Goal: Task Accomplishment & Management: Use online tool/utility

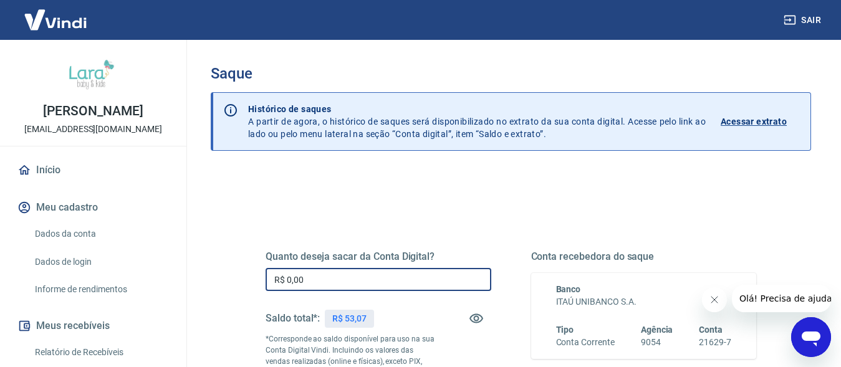
click at [350, 271] on input "R$ 0,00" at bounding box center [379, 279] width 226 height 23
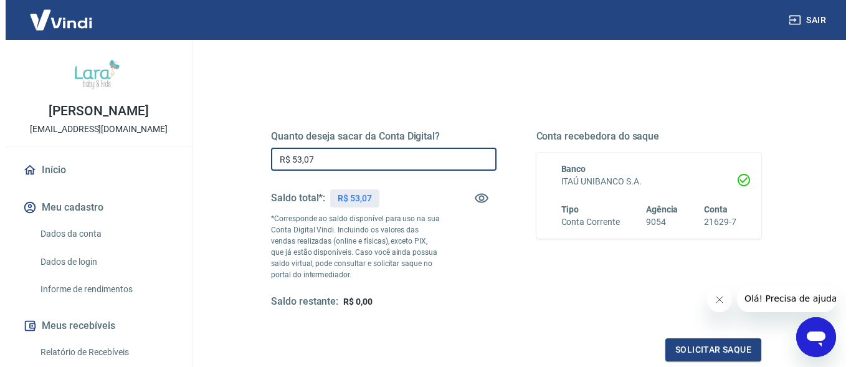
scroll to position [127, 0]
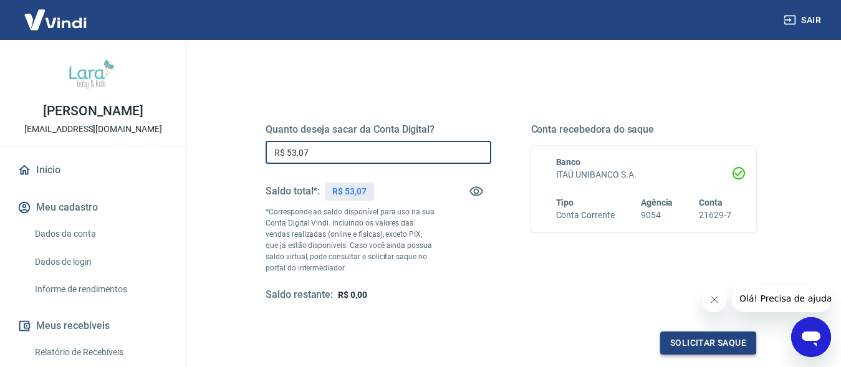
type input "R$ 53,07"
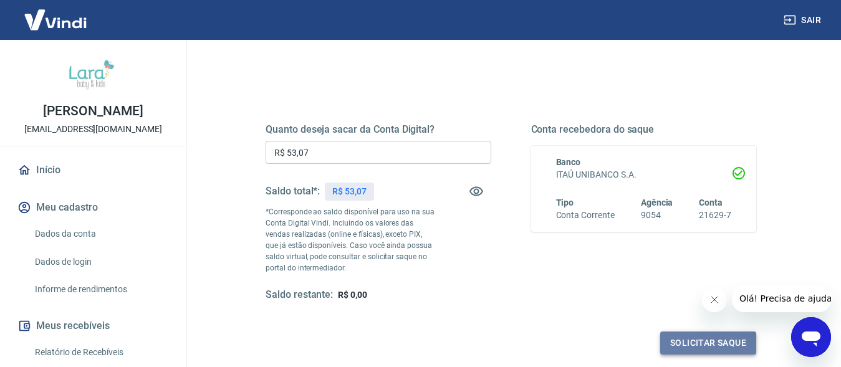
click at [699, 342] on button "Solicitar saque" at bounding box center [708, 343] width 96 height 23
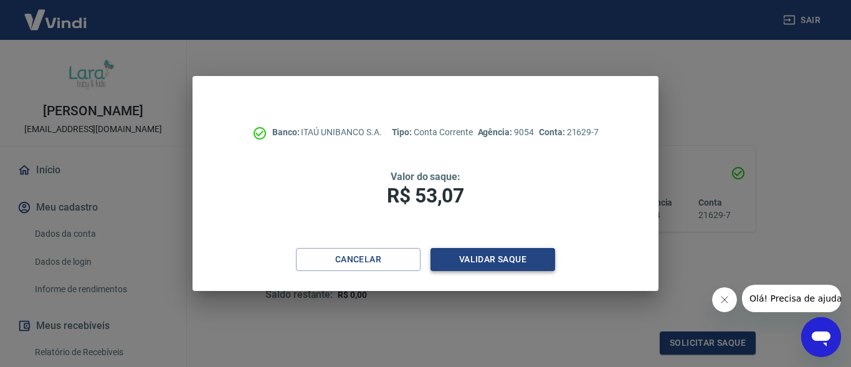
click at [474, 254] on button "Validar saque" at bounding box center [493, 259] width 125 height 23
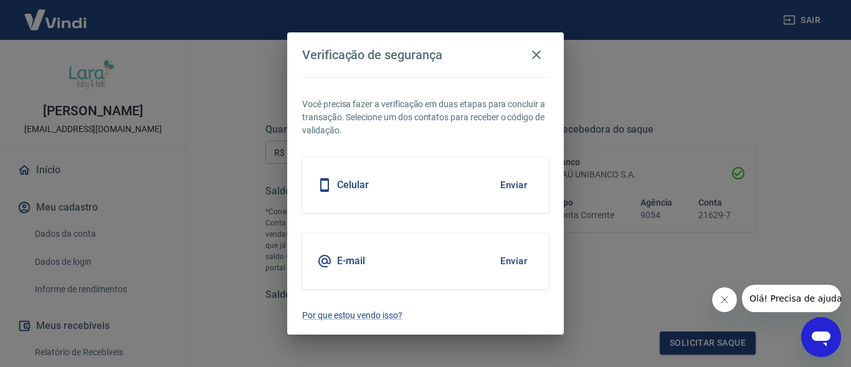
click at [726, 299] on icon "Fechar mensagem da empresa" at bounding box center [724, 300] width 10 height 10
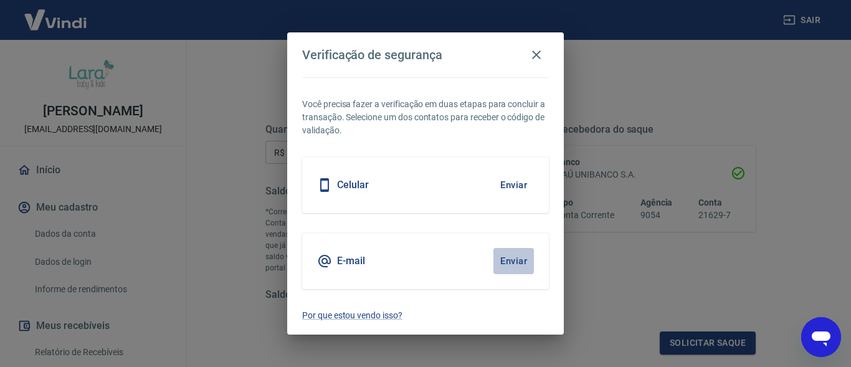
click at [522, 263] on button "Enviar" at bounding box center [514, 261] width 41 height 26
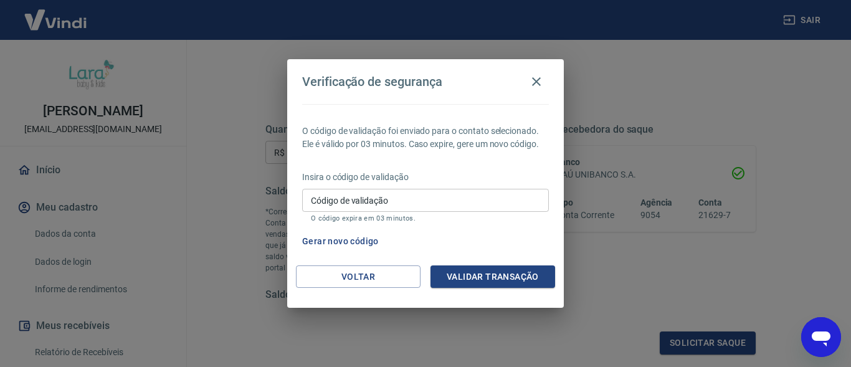
click at [318, 204] on input "Código de validação" at bounding box center [425, 200] width 247 height 23
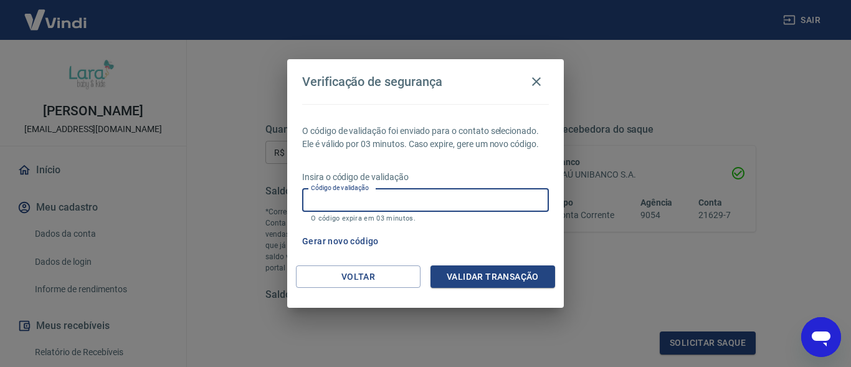
click at [356, 194] on input "Código de validação" at bounding box center [425, 200] width 247 height 23
paste input "368631"
type input "368631"
click at [472, 271] on button "Validar transação" at bounding box center [493, 277] width 125 height 23
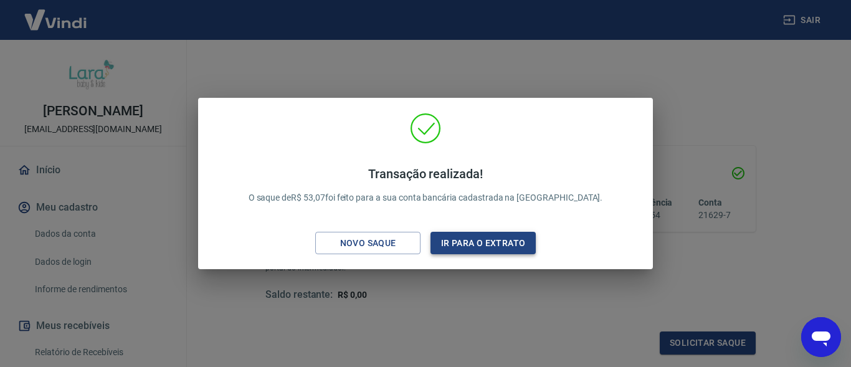
click at [499, 245] on button "Ir para o extrato" at bounding box center [483, 243] width 105 height 23
